Goal: Transaction & Acquisition: Purchase product/service

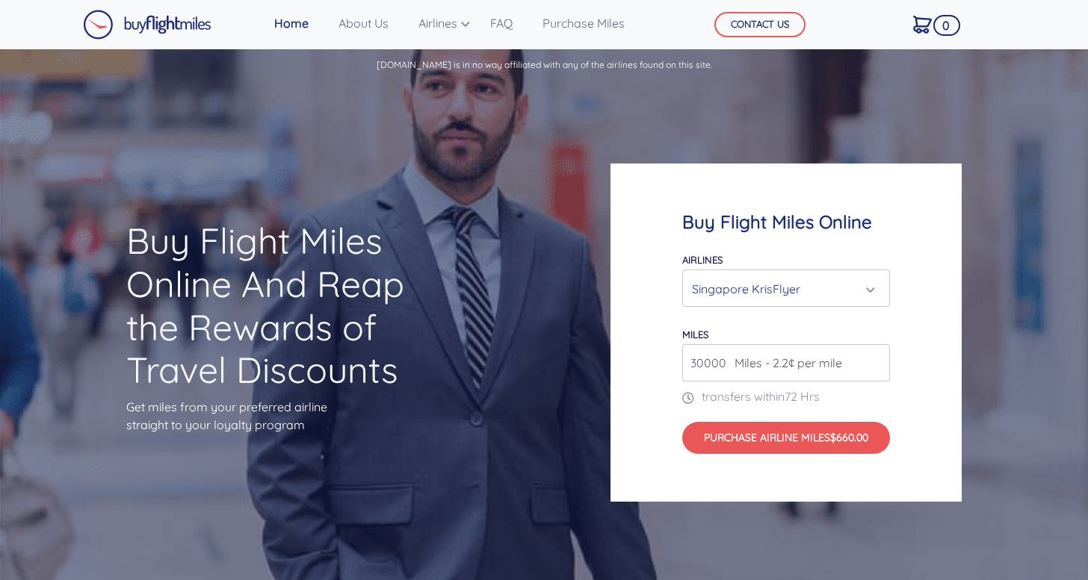
click at [790, 276] on div "Singapore KrisFlyer" at bounding box center [781, 289] width 179 height 28
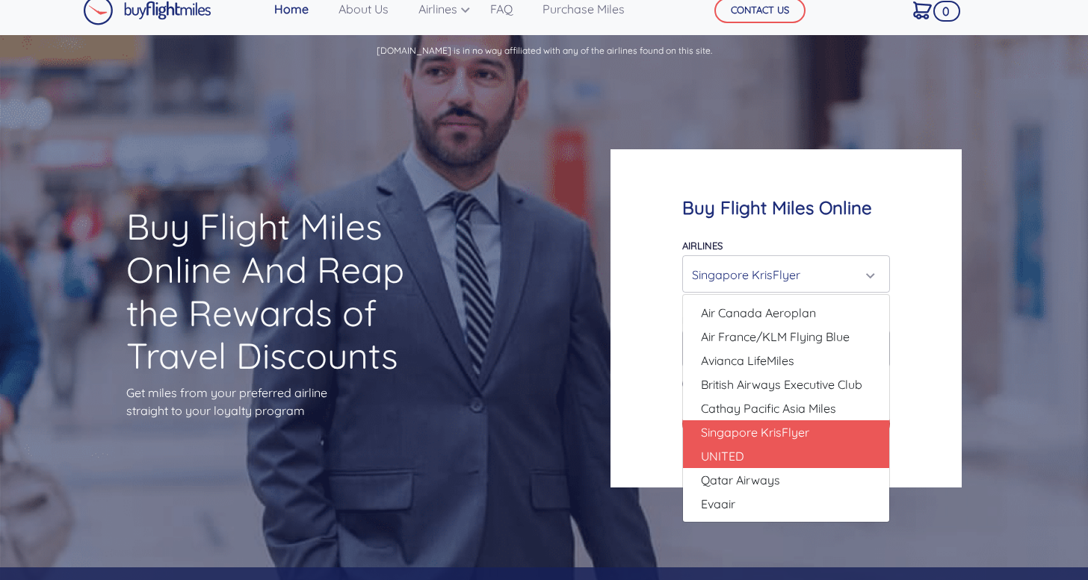
scroll to position [12, 0]
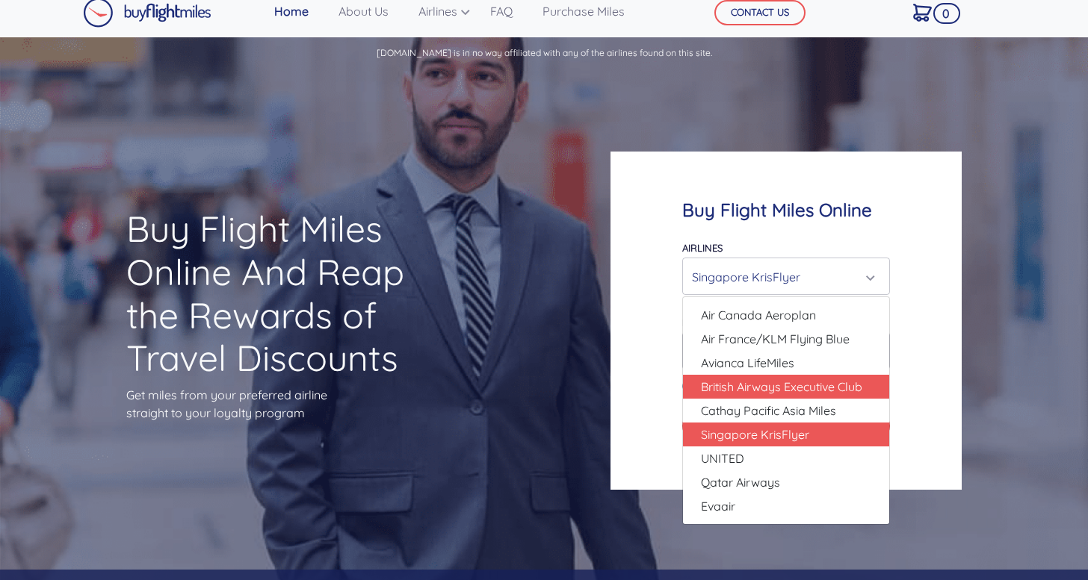
click at [737, 383] on span "British Airways Executive Club" at bounding box center [781, 387] width 161 height 18
select select "British Airways Executive Club"
type input "80000"
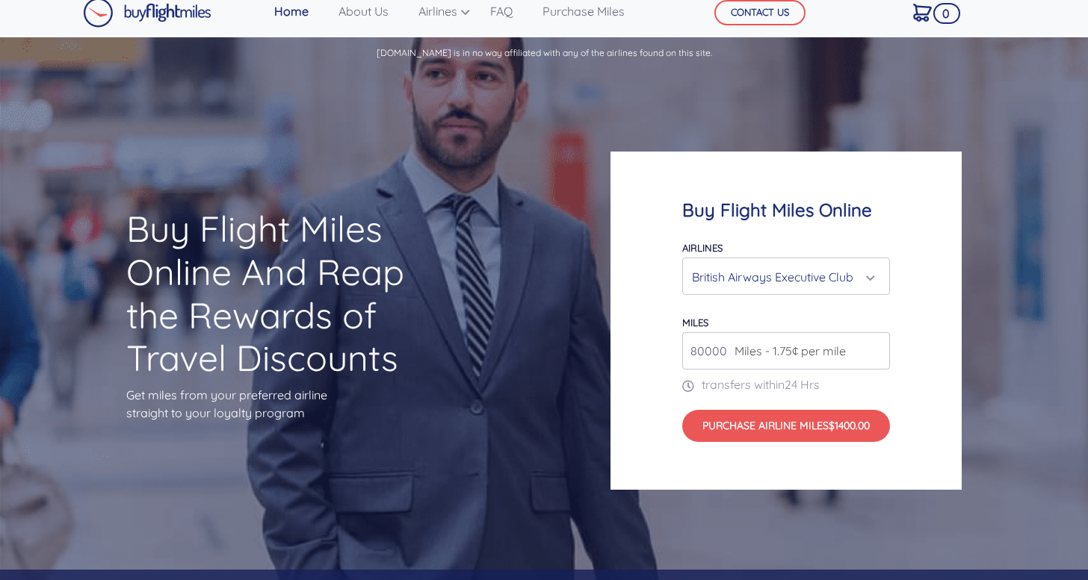
click at [765, 355] on span "Miles - 1.75¢ per mile" at bounding box center [786, 351] width 119 height 18
click at [846, 348] on input "80000" at bounding box center [786, 350] width 208 height 37
click at [721, 356] on input "80000" at bounding box center [786, 350] width 208 height 37
click at [740, 279] on div "British Airways Executive Club" at bounding box center [781, 277] width 179 height 28
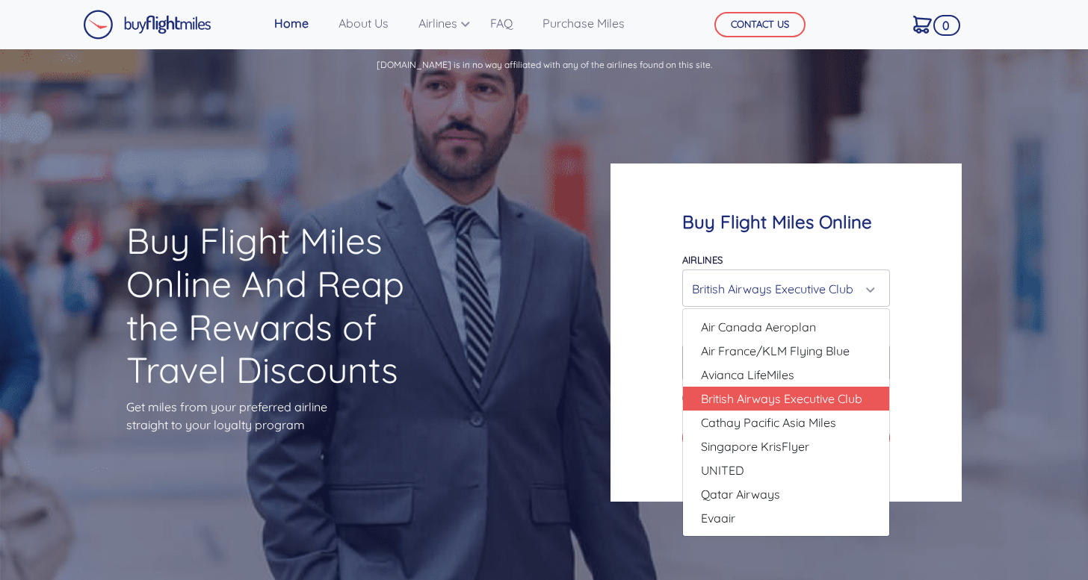
scroll to position [0, 0]
click at [294, 27] on link "Home" at bounding box center [291, 23] width 46 height 30
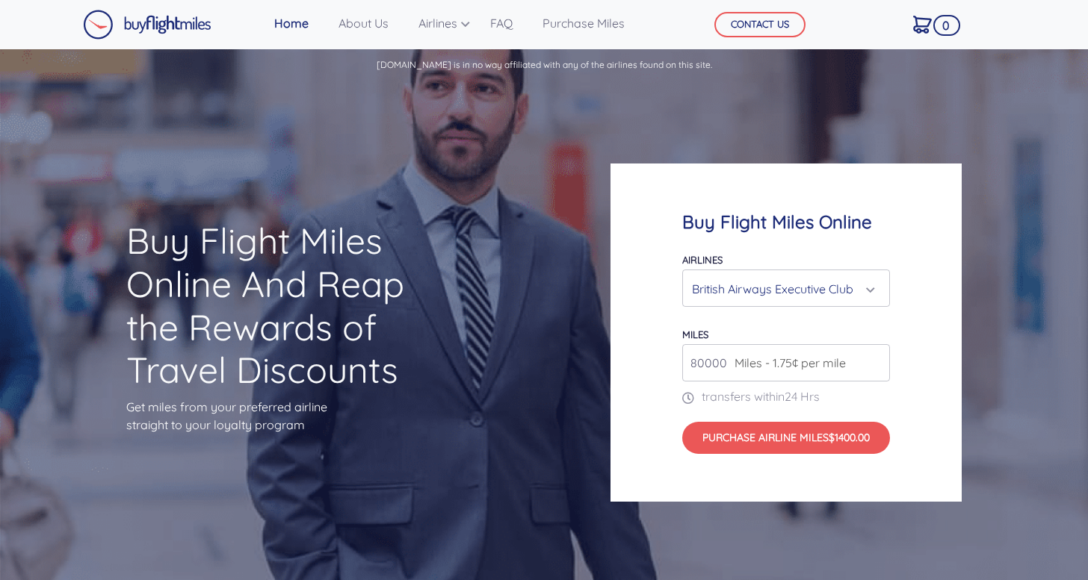
click at [294, 27] on link "Home" at bounding box center [291, 23] width 46 height 30
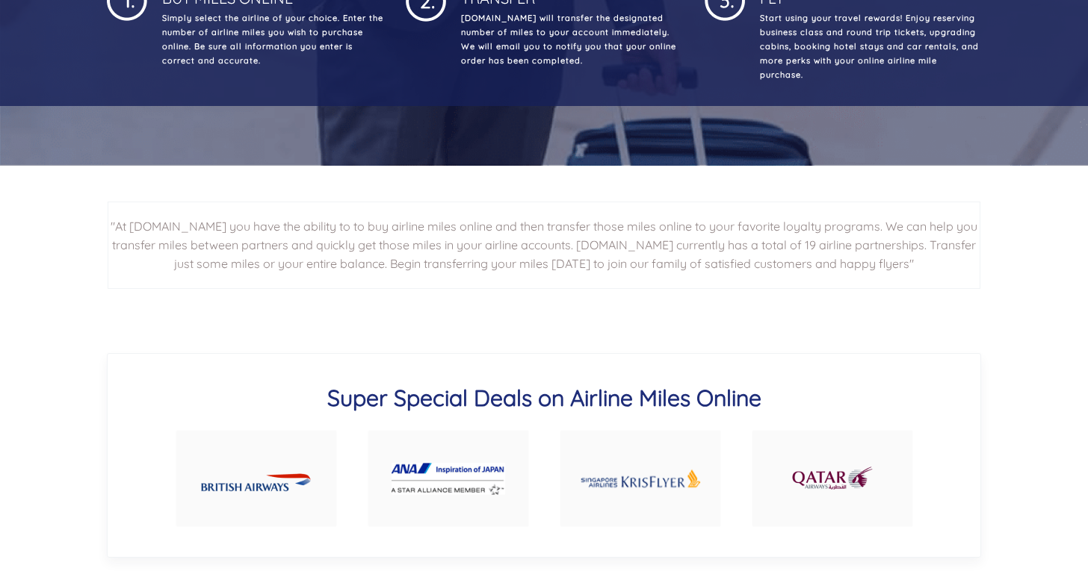
scroll to position [619, 0]
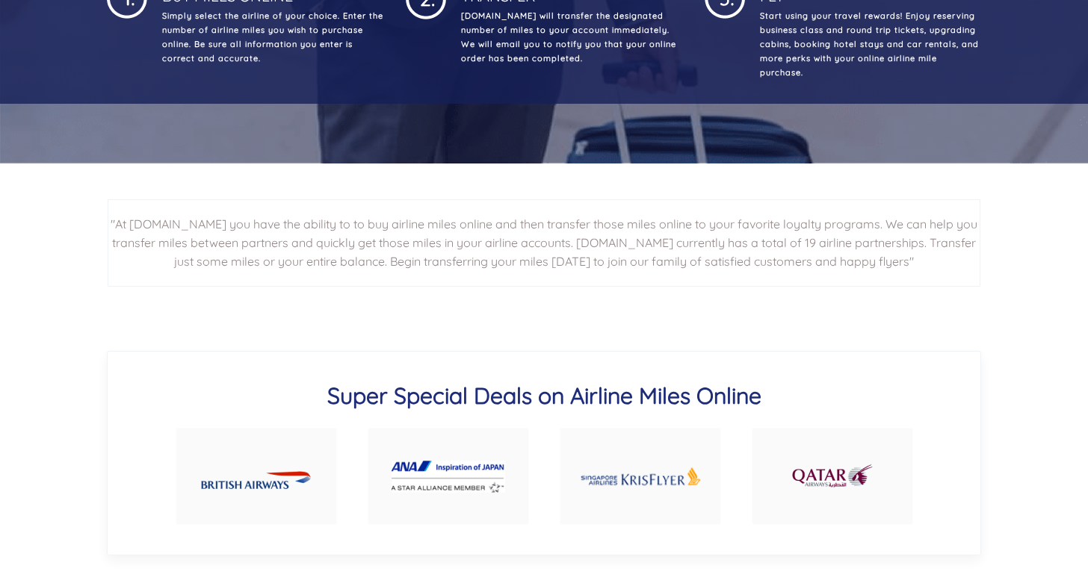
click at [449, 479] on img at bounding box center [448, 477] width 114 height 32
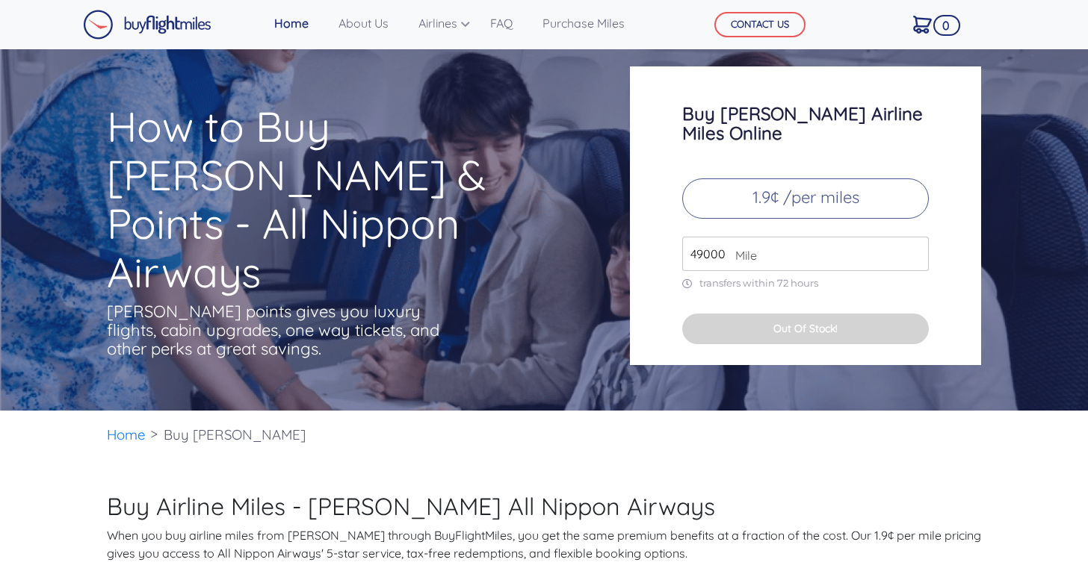
click at [726, 237] on input "49000" at bounding box center [805, 254] width 247 height 34
click at [728, 247] on span "Mile" at bounding box center [742, 256] width 29 height 18
click at [707, 239] on input "49000" at bounding box center [805, 254] width 247 height 34
click at [700, 277] on p "transfers within 72 hours" at bounding box center [805, 283] width 247 height 13
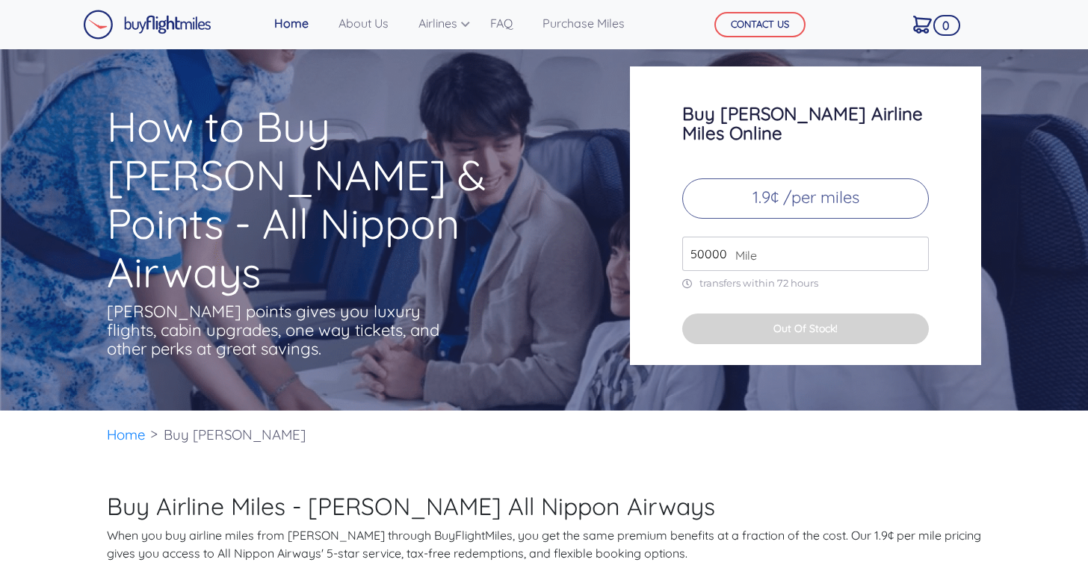
click at [716, 243] on input "50000" at bounding box center [805, 254] width 247 height 34
click at [699, 238] on input "50000" at bounding box center [805, 254] width 247 height 34
type input "10000"
click at [687, 279] on icon at bounding box center [690, 284] width 17 height 10
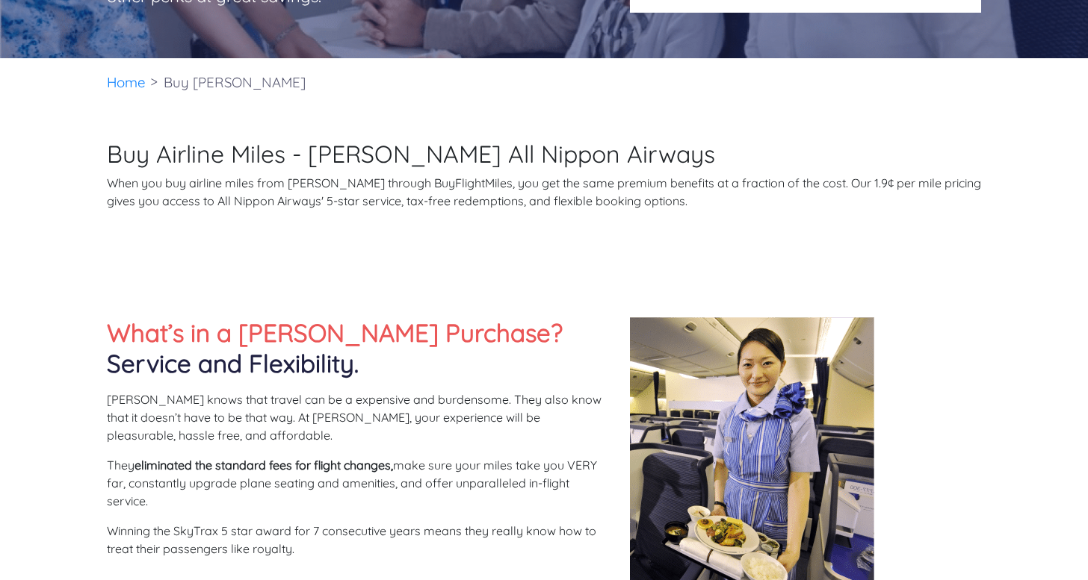
scroll to position [361, 0]
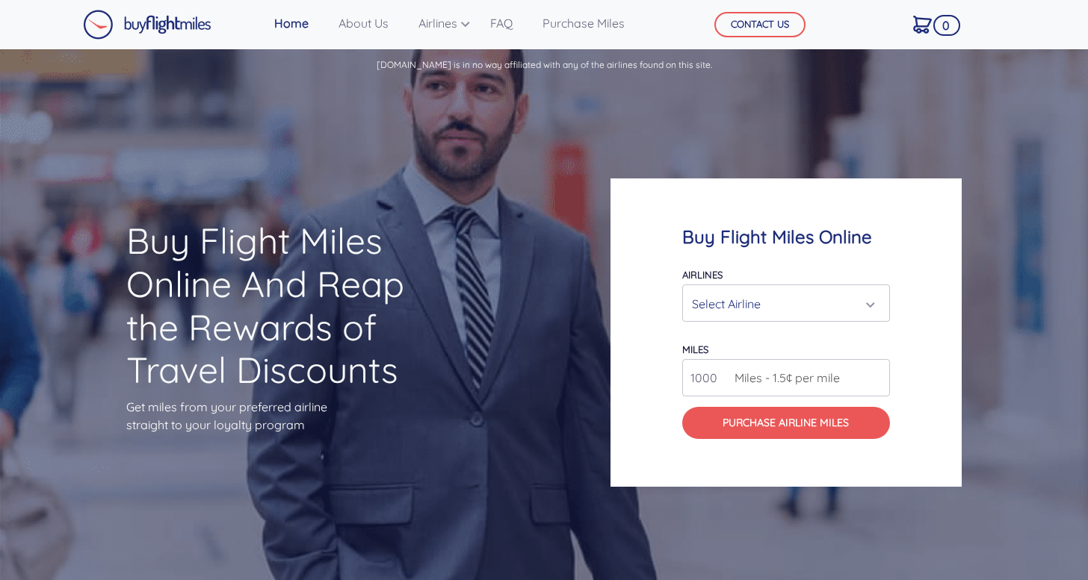
scroll to position [619, 0]
